Goal: Task Accomplishment & Management: Use online tool/utility

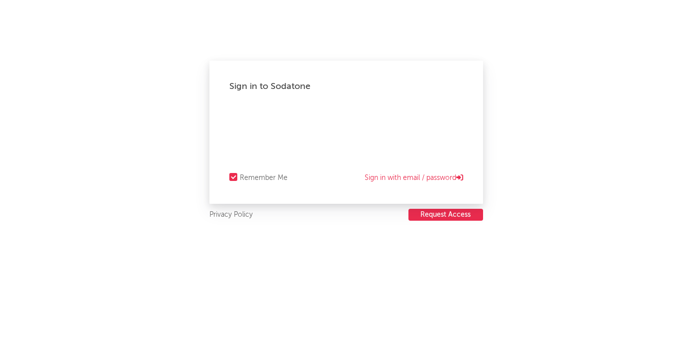
click at [539, 143] on div "Sign in to Sodatone Remember Me Sign in with email / password Privacy Policy Re…" at bounding box center [346, 171] width 692 height 342
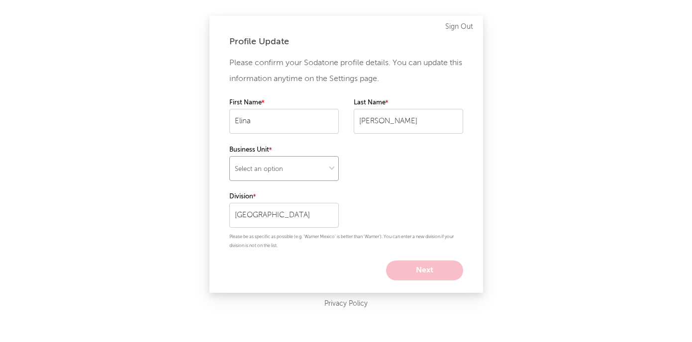
click at [308, 175] on select "Select an option" at bounding box center [283, 168] width 109 height 25
select select "other"
click at [229, 156] on select "Select an option" at bounding box center [283, 168] width 109 height 25
click at [413, 269] on button "Next" at bounding box center [424, 271] width 77 height 20
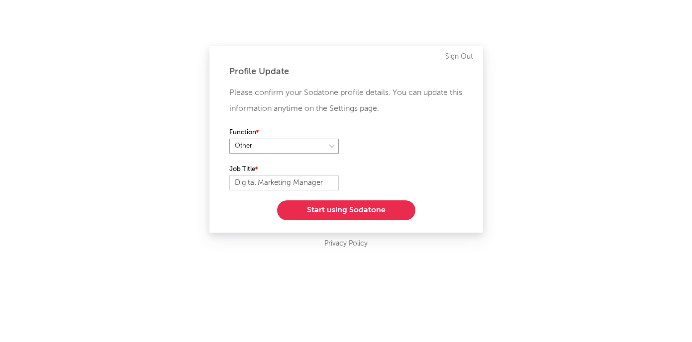
click at [311, 145] on select at bounding box center [283, 146] width 109 height 15
select select "marketing"
click at [229, 139] on select at bounding box center [283, 146] width 109 height 15
click at [233, 181] on input "Digital Marketing Manager" at bounding box center [283, 183] width 109 height 15
type input "Senior Digital Marketing Manager"
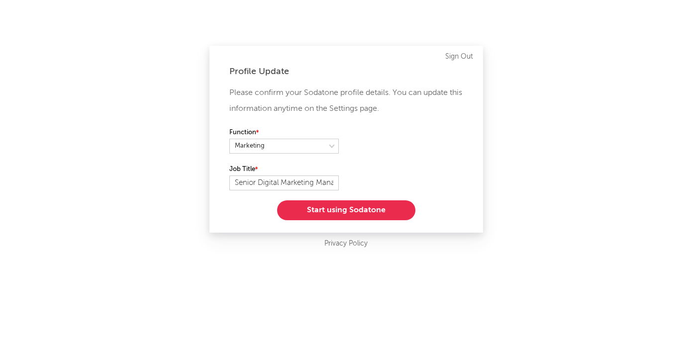
click at [307, 201] on button "Start using Sodatone" at bounding box center [346, 210] width 138 height 20
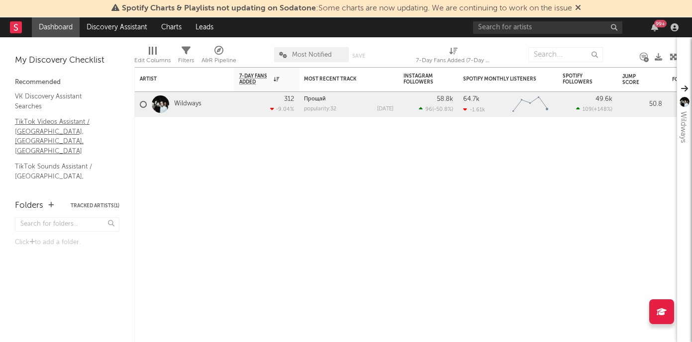
click at [75, 116] on link "TikTok Videos Assistant / [GEOGRAPHIC_DATA], [GEOGRAPHIC_DATA], [GEOGRAPHIC_DAT…" at bounding box center [62, 136] width 94 height 40
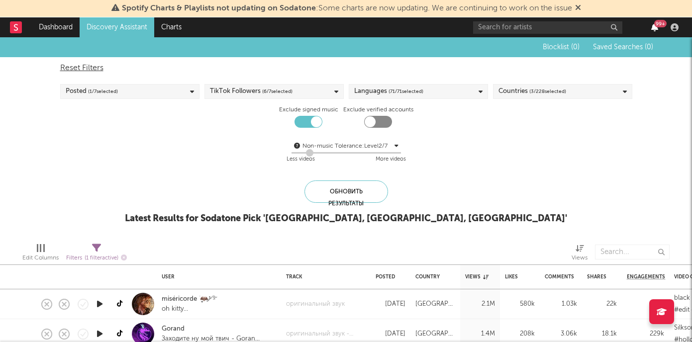
click at [656, 29] on icon "button" at bounding box center [654, 27] width 7 height 8
click at [370, 67] on div "Reset Filters" at bounding box center [346, 68] width 572 height 12
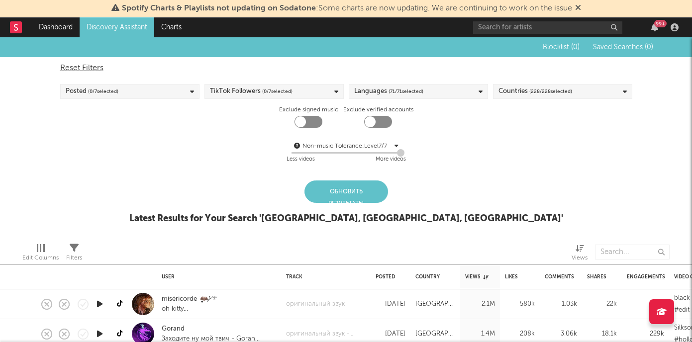
click at [311, 121] on div at bounding box center [308, 122] width 28 height 12
checkbox input "true"
